Goal: Information Seeking & Learning: Learn about a topic

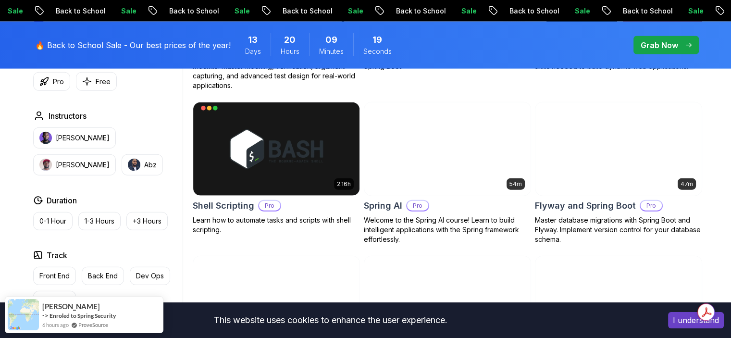
scroll to position [2258, 0]
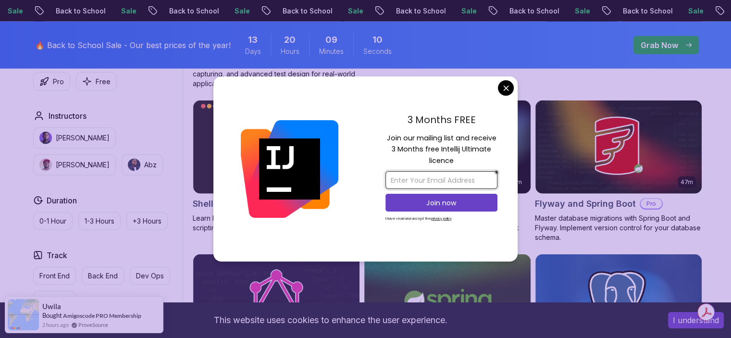
click at [412, 180] on input "email" at bounding box center [441, 180] width 112 height 18
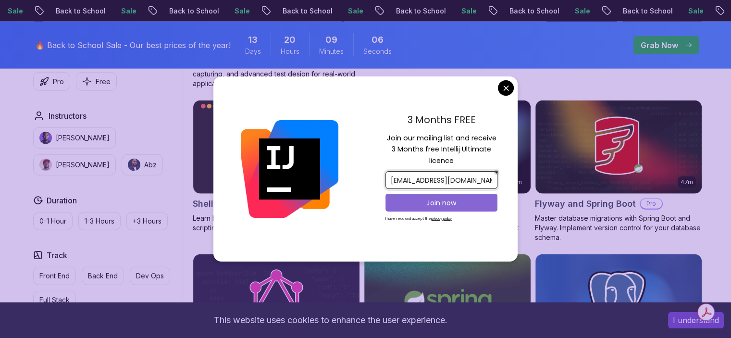
type input "wxw428@case.edu"
click at [473, 202] on p "Join now" at bounding box center [441, 203] width 91 height 10
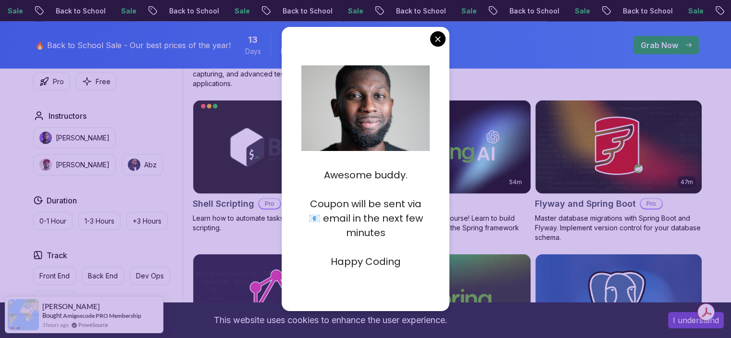
click at [434, 38] on body "Sale Back to School Sale Back to School Sale Back to School Sale Back to School…" at bounding box center [365, 171] width 731 height 4859
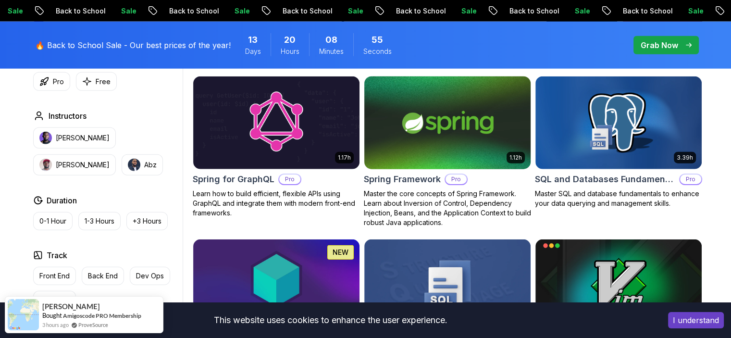
scroll to position [2435, 0]
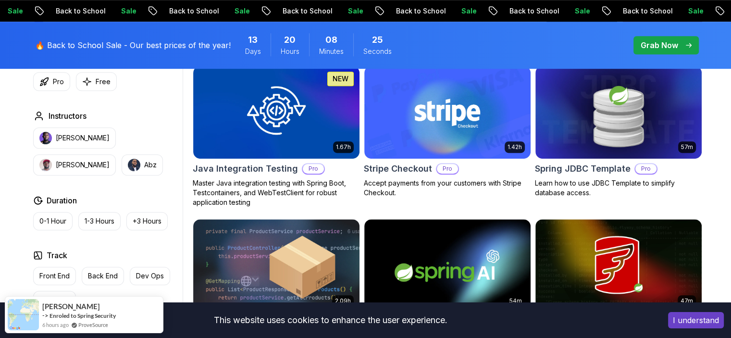
scroll to position [608, 0]
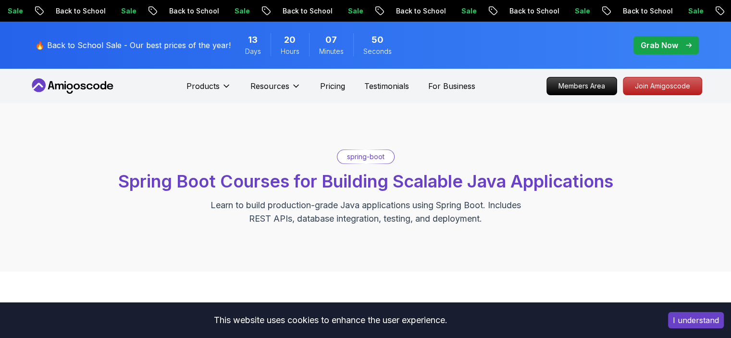
click at [360, 182] on span "Spring Boot Courses for Building Scalable Java Applications" at bounding box center [365, 181] width 495 height 21
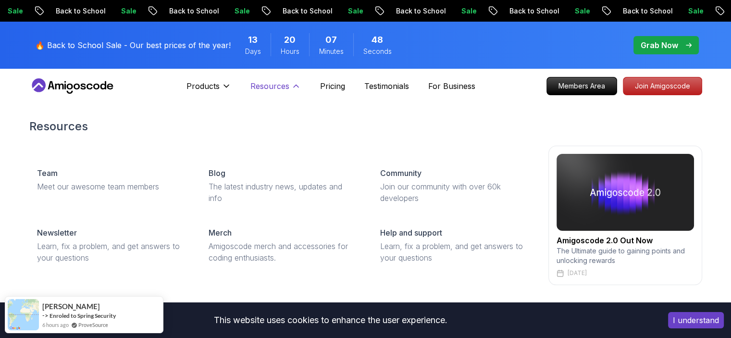
click at [285, 92] on button "Resources" at bounding box center [275, 89] width 50 height 19
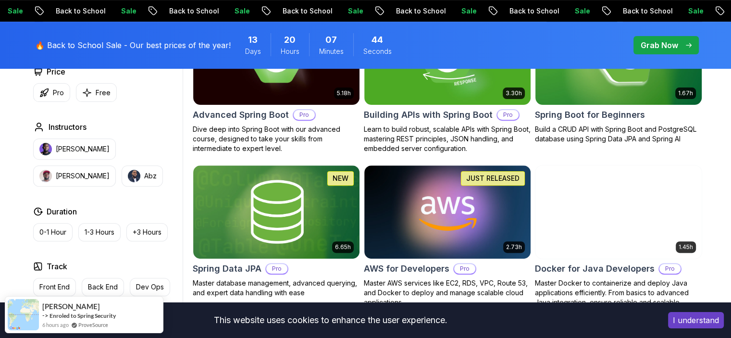
scroll to position [347, 0]
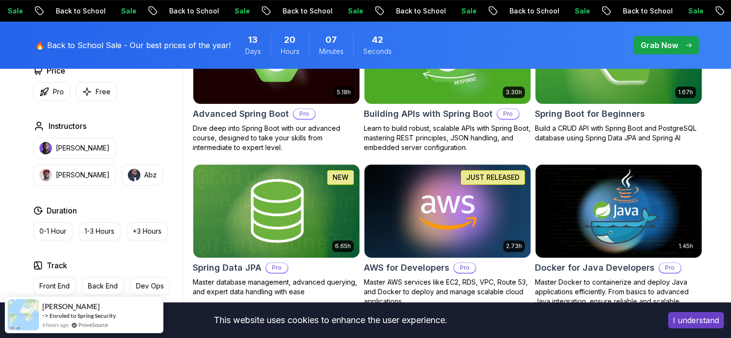
click at [603, 136] on p "Build a CRUD API with Spring Boot and PostgreSQL database using Spring Data JPA…" at bounding box center [618, 132] width 167 height 19
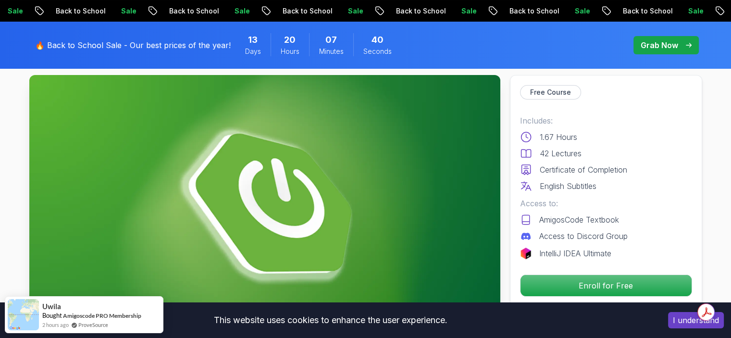
scroll to position [52, 0]
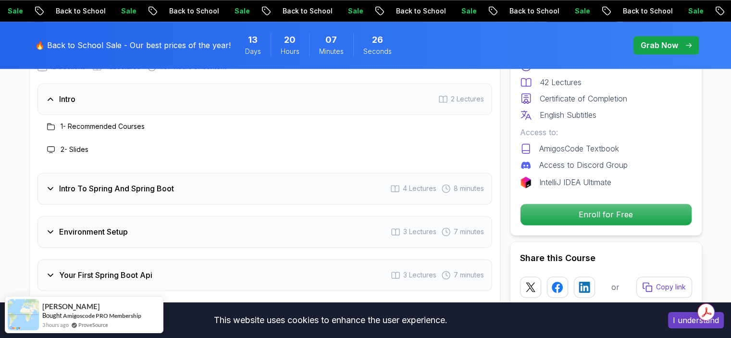
scroll to position [1340, 0]
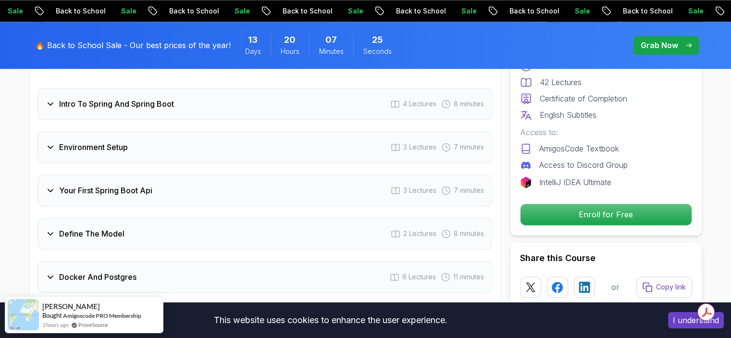
click at [187, 179] on div "Your First Spring Boot Api 3 Lectures 7 minutes" at bounding box center [264, 190] width 455 height 32
